Goal: Information Seeking & Learning: Learn about a topic

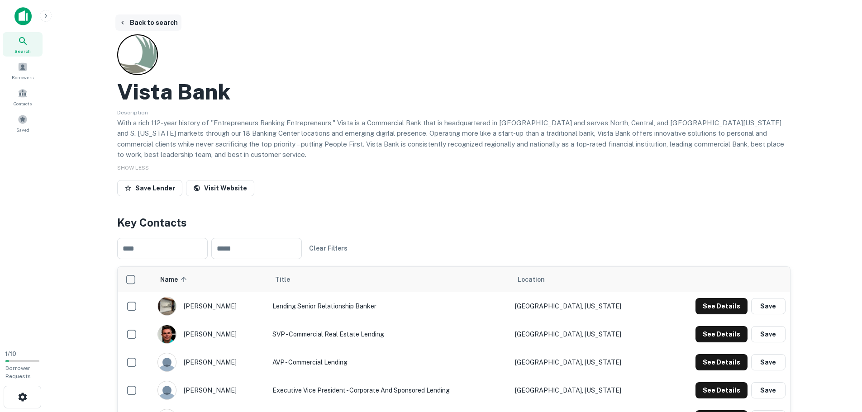
click at [138, 20] on button "Back to search" at bounding box center [148, 22] width 66 height 16
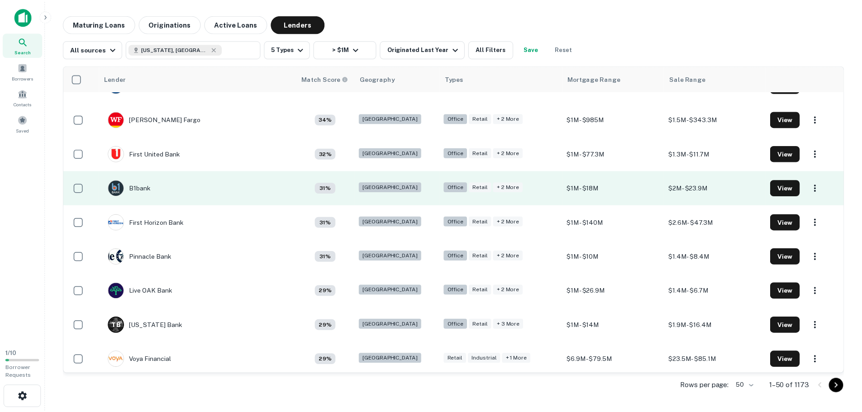
scroll to position [1436, 0]
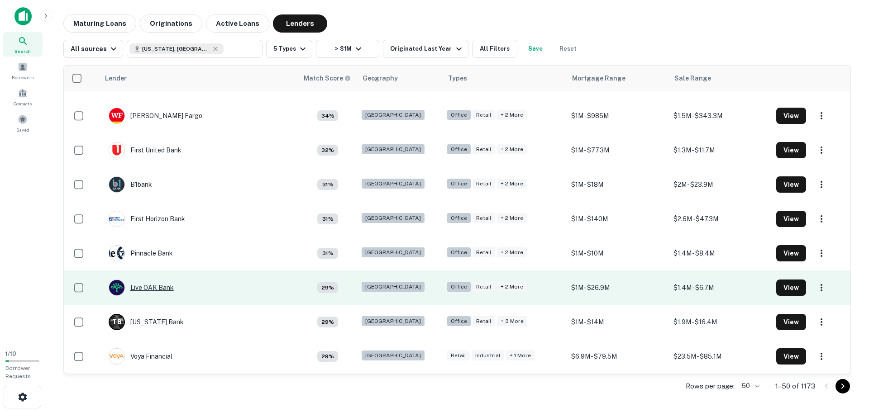
click at [166, 291] on div "Live OAK Bank" at bounding box center [141, 288] width 65 height 16
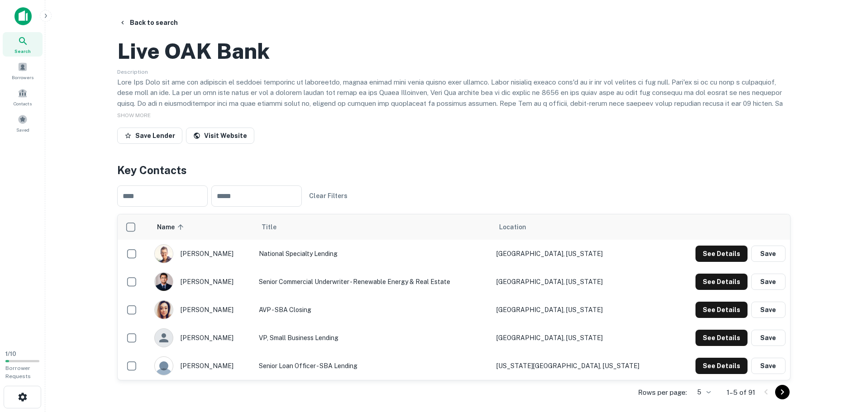
click at [139, 119] on span "SHOW MORE" at bounding box center [133, 115] width 33 height 6
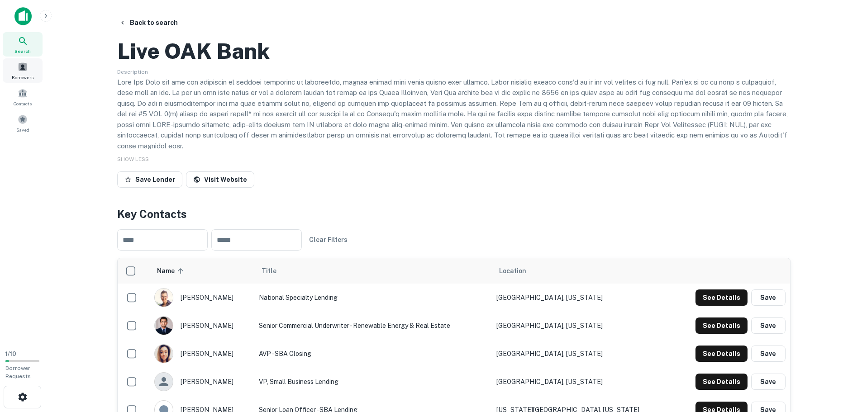
click at [20, 71] on span at bounding box center [23, 67] width 10 height 10
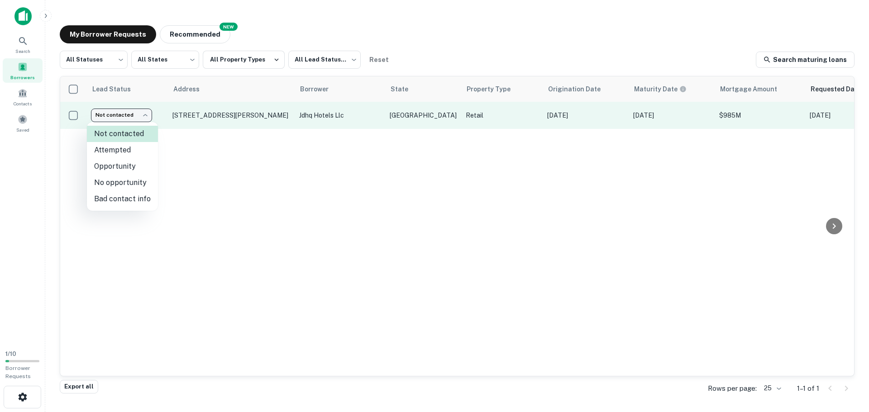
click at [138, 115] on body "Search Borrowers Contacts Saved 1 / 10 Borrower Requests My Borrower Requests N…" at bounding box center [434, 206] width 869 height 412
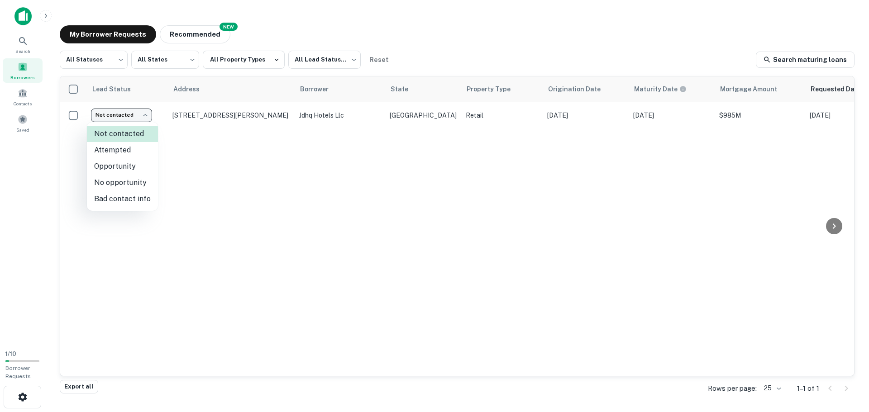
click at [138, 115] on div at bounding box center [434, 206] width 869 height 412
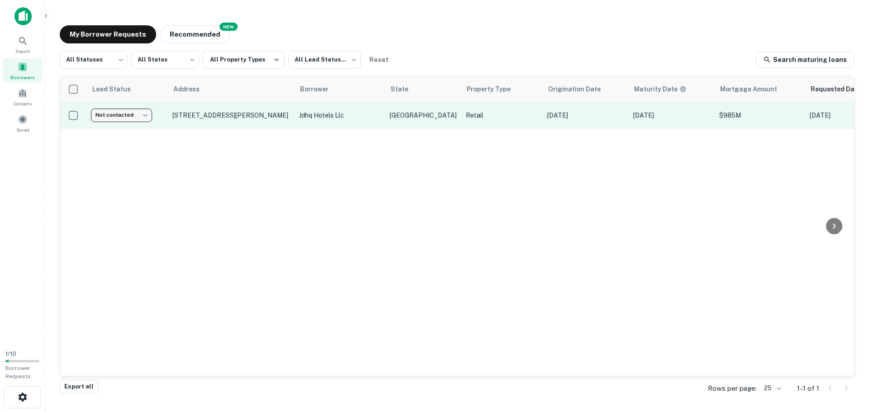
click at [122, 119] on body "Search Borrowers Contacts Saved 1 / 10 Borrower Requests My Borrower Requests N…" at bounding box center [434, 206] width 869 height 412
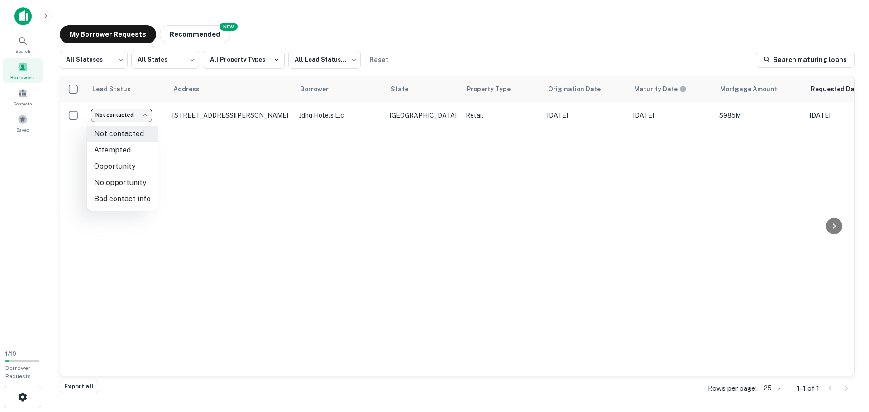
click at [131, 117] on div at bounding box center [434, 206] width 869 height 412
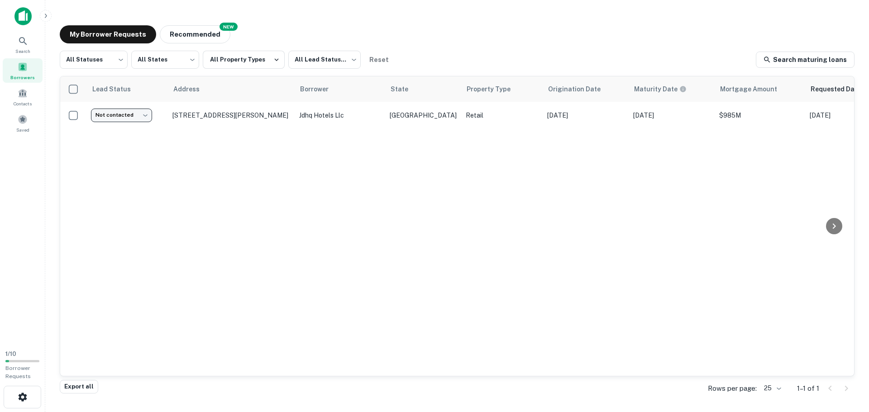
click at [146, 114] on body "Search Borrowers Contacts Saved 1 / 10 Borrower Requests My Borrower Requests N…" at bounding box center [434, 206] width 869 height 412
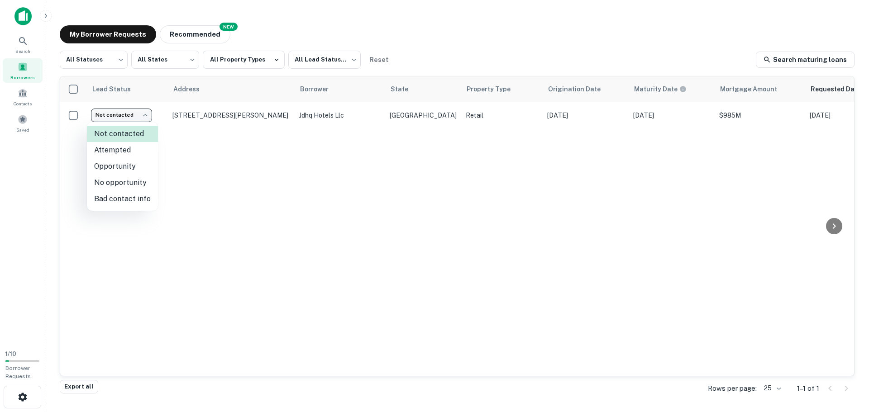
click at [145, 115] on div at bounding box center [434, 206] width 869 height 412
click at [145, 115] on body "Search Borrowers Contacts Saved 1 / 10 Borrower Requests My Borrower Requests N…" at bounding box center [434, 206] width 869 height 412
click at [145, 115] on div at bounding box center [434, 206] width 869 height 412
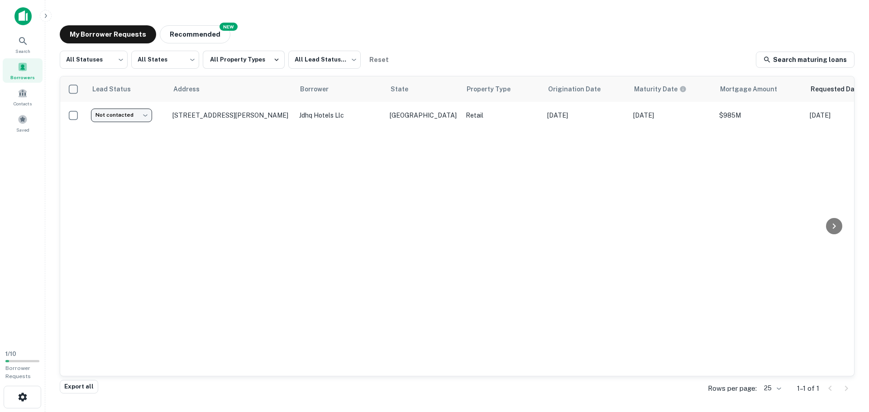
click at [145, 115] on body "Search Borrowers Contacts Saved 1 / 10 Borrower Requests My Borrower Requests N…" at bounding box center [434, 206] width 869 height 412
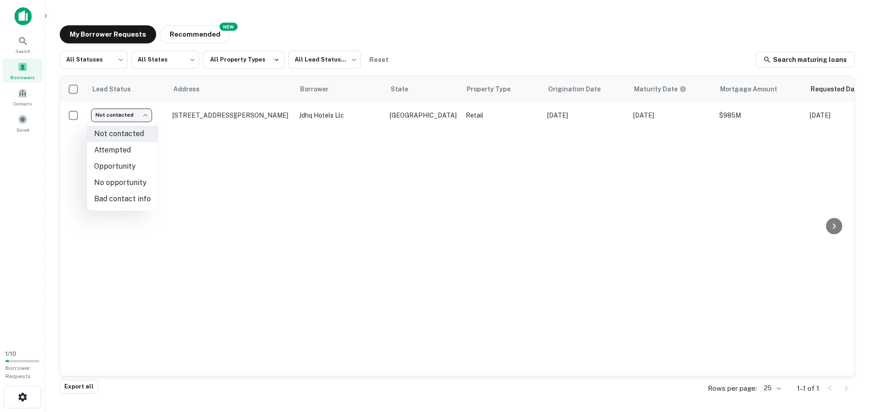
click at [145, 115] on div at bounding box center [434, 206] width 869 height 412
click at [145, 115] on body "Search Borrowers Contacts Saved 1 / 10 Borrower Requests My Borrower Requests N…" at bounding box center [434, 206] width 869 height 412
click at [145, 115] on div at bounding box center [434, 206] width 869 height 412
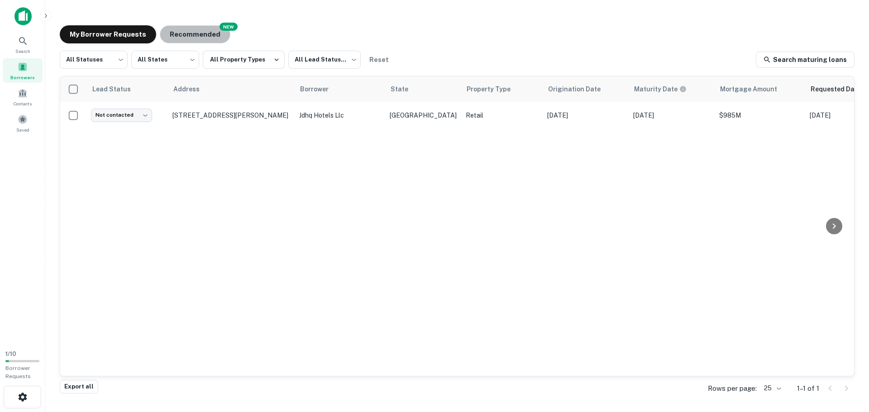
click at [180, 27] on button "Recommended" at bounding box center [195, 34] width 71 height 18
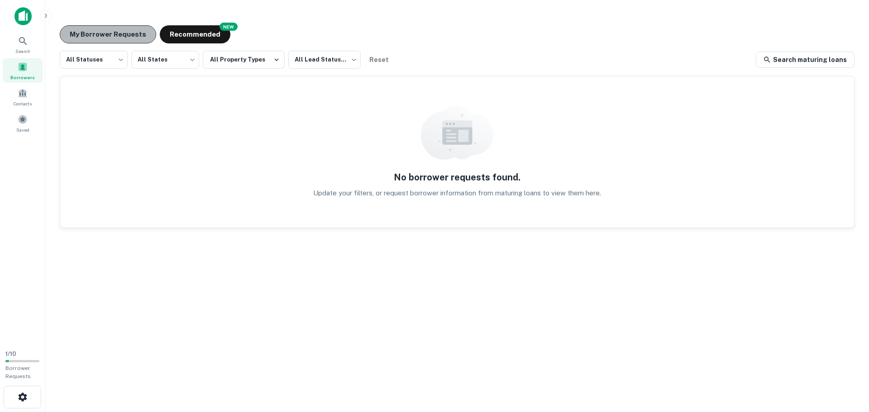
click at [124, 35] on button "My Borrower Requests" at bounding box center [108, 34] width 96 height 18
